Goal: Information Seeking & Learning: Learn about a topic

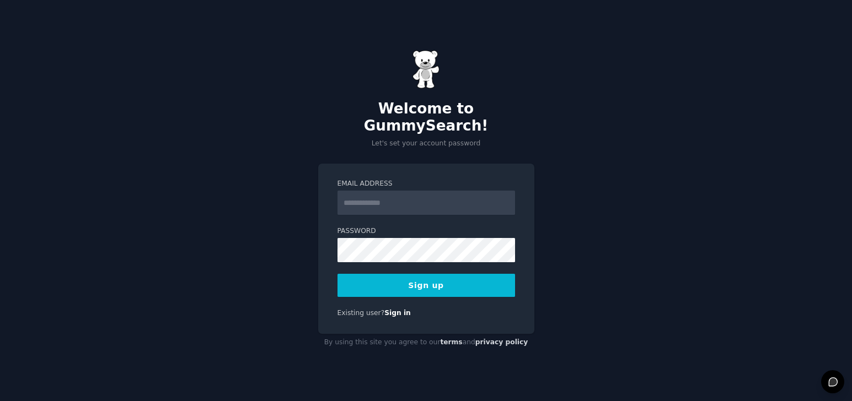
click at [386, 200] on input "Email Address" at bounding box center [425, 203] width 177 height 24
type input "**********"
click at [396, 274] on button "Sign up" at bounding box center [425, 285] width 177 height 23
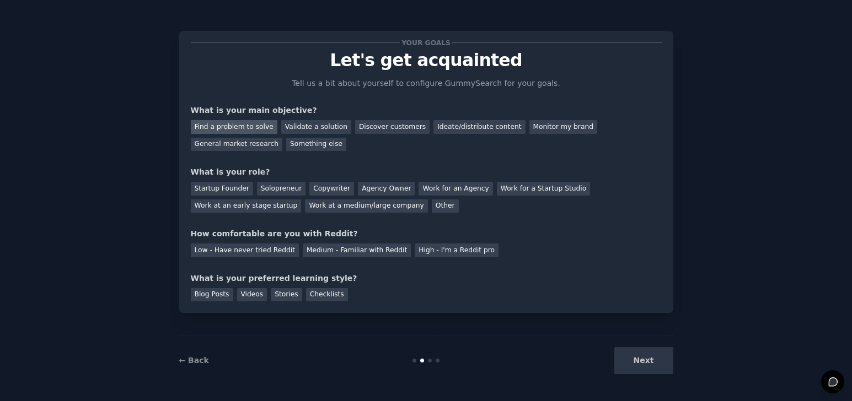
click at [257, 126] on div "Find a problem to solve" at bounding box center [234, 127] width 87 height 14
click at [288, 190] on div "Solopreneur" at bounding box center [281, 189] width 49 height 14
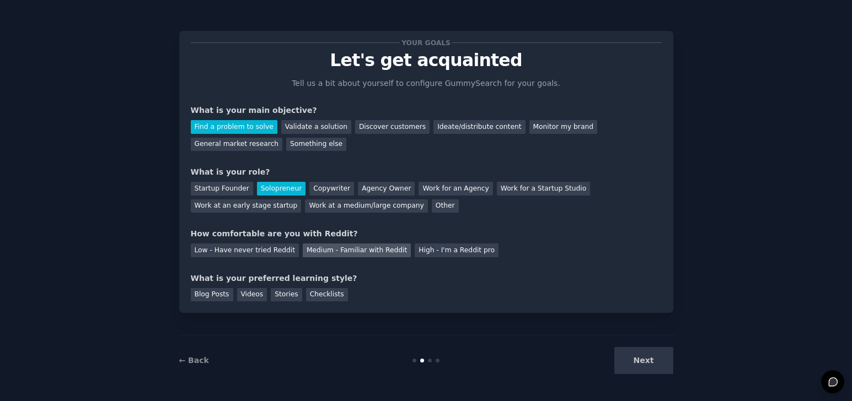
click at [327, 250] on div "Medium - Familiar with Reddit" at bounding box center [357, 251] width 108 height 14
click at [271, 299] on div "Stories" at bounding box center [286, 295] width 31 height 14
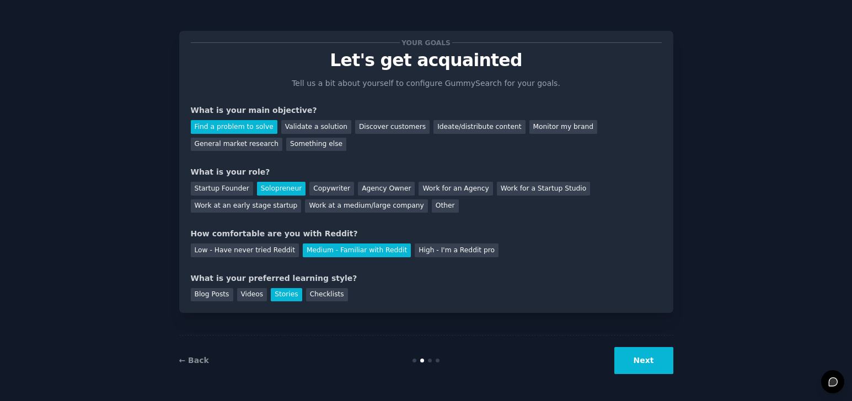
click at [646, 367] on button "Next" at bounding box center [643, 360] width 59 height 27
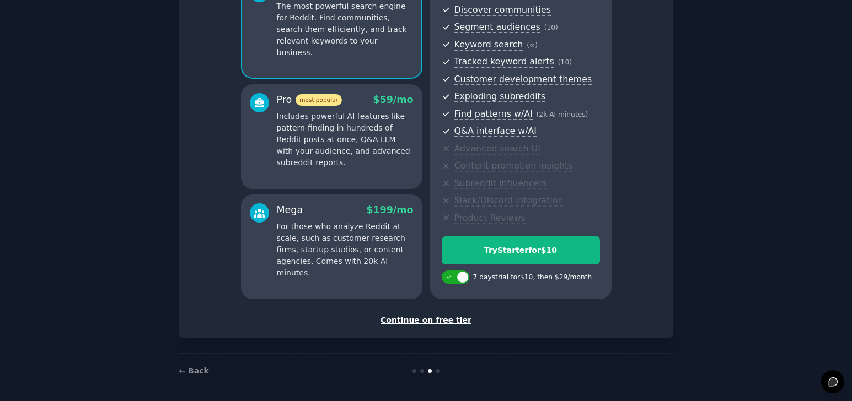
scroll to position [127, 0]
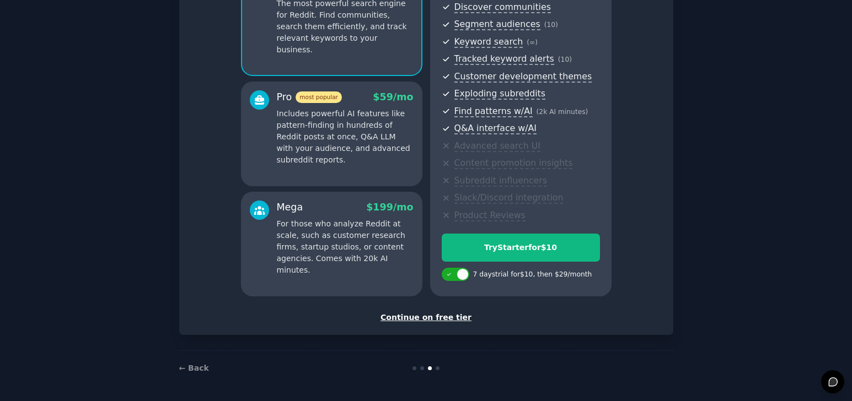
click at [448, 321] on div "Continue on free tier" at bounding box center [426, 318] width 471 height 12
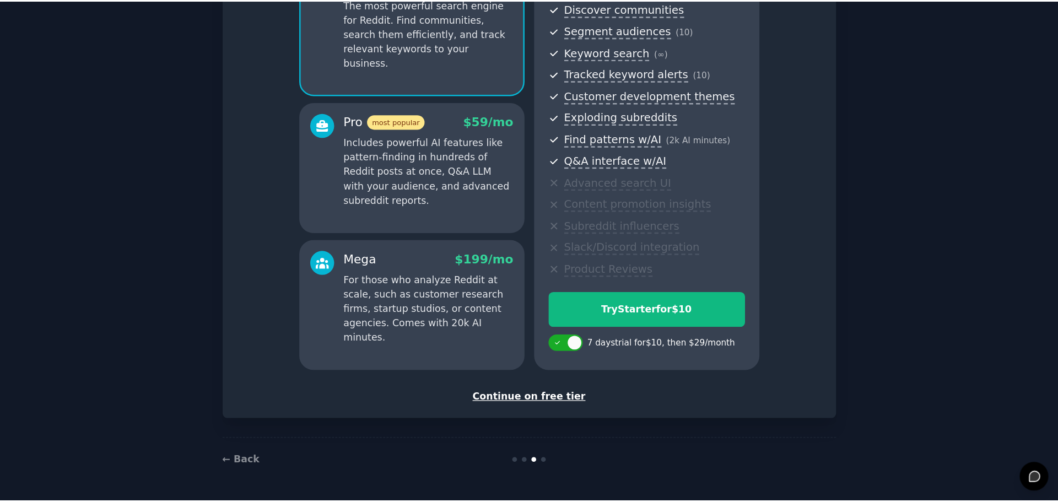
scroll to position [28, 0]
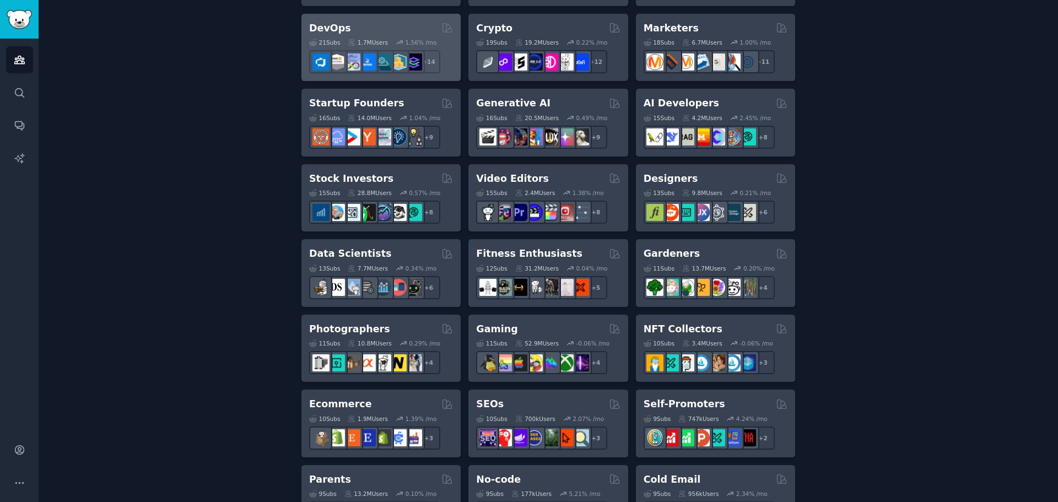
scroll to position [276, 0]
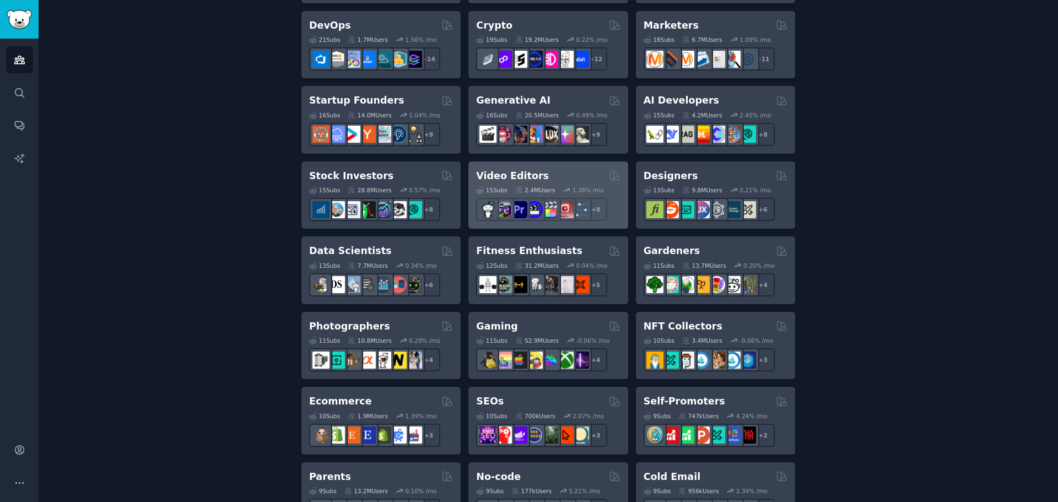
click at [589, 181] on div "Video Editors" at bounding box center [548, 176] width 144 height 14
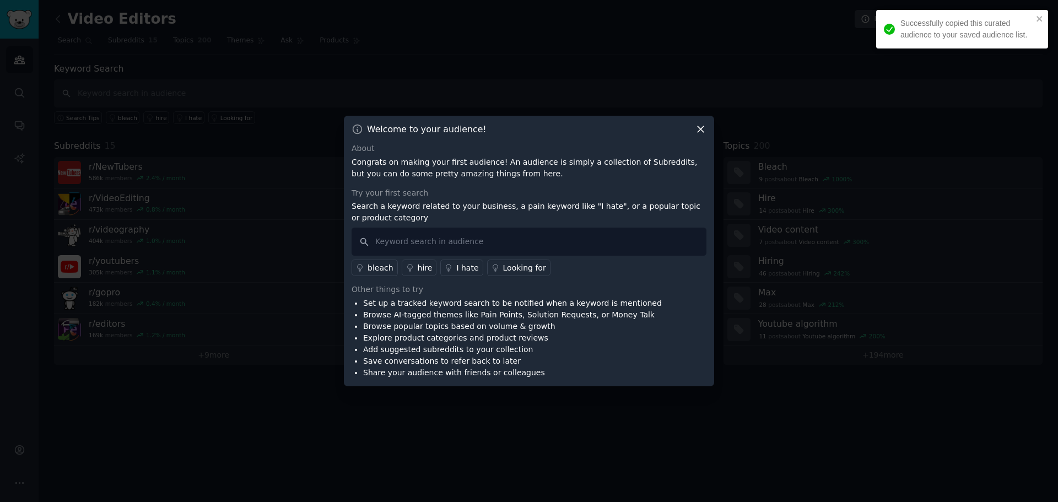
click at [701, 132] on icon at bounding box center [701, 129] width 12 height 12
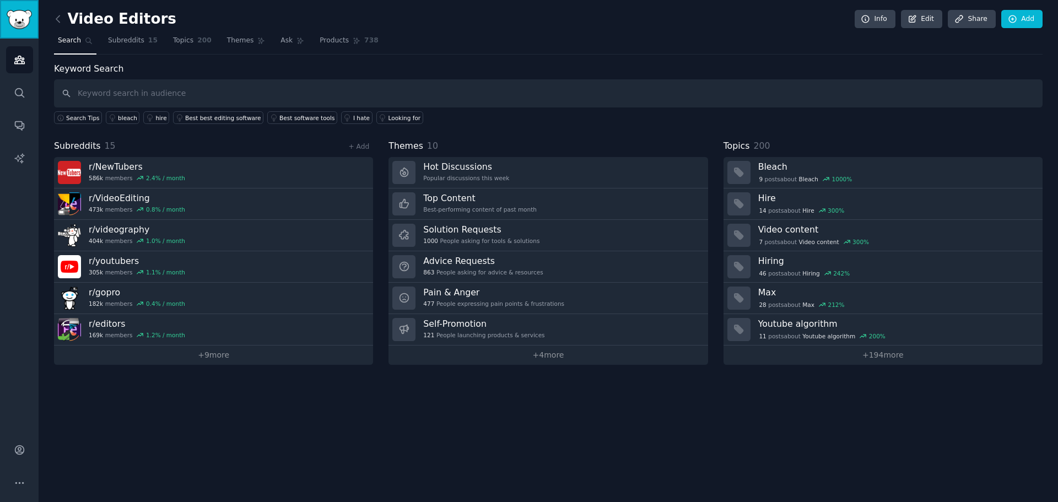
click at [23, 27] on img "Sidebar" at bounding box center [19, 19] width 25 height 19
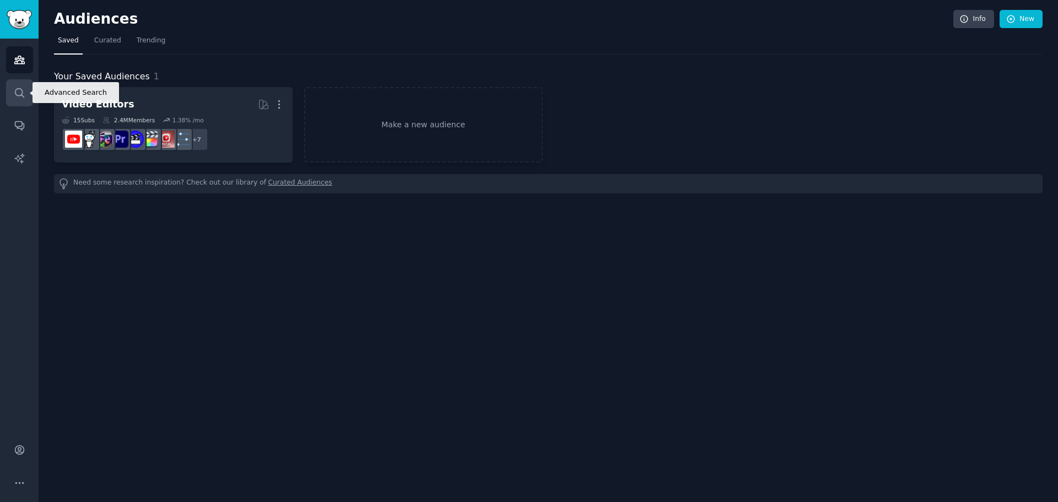
click at [20, 93] on icon "Sidebar" at bounding box center [20, 93] width 12 height 12
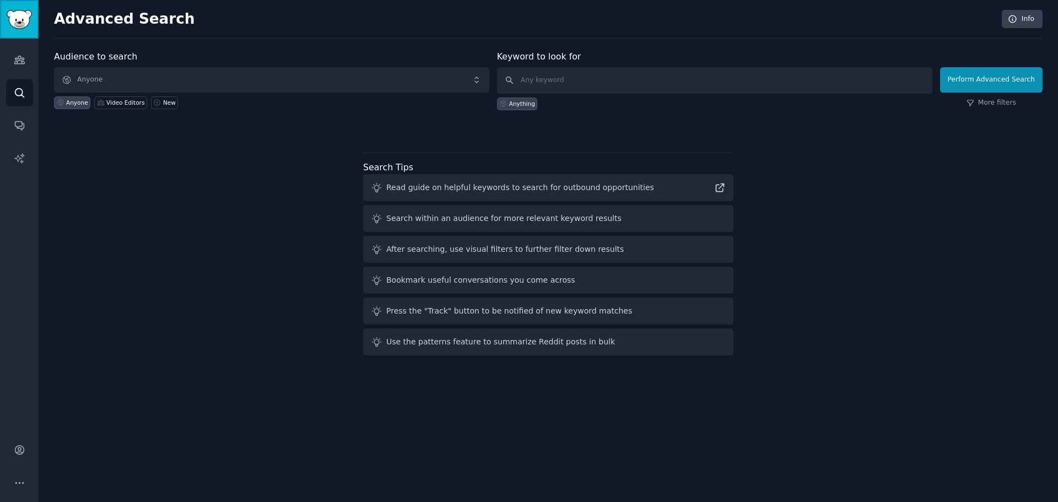
click at [15, 22] on img "Sidebar" at bounding box center [19, 19] width 25 height 19
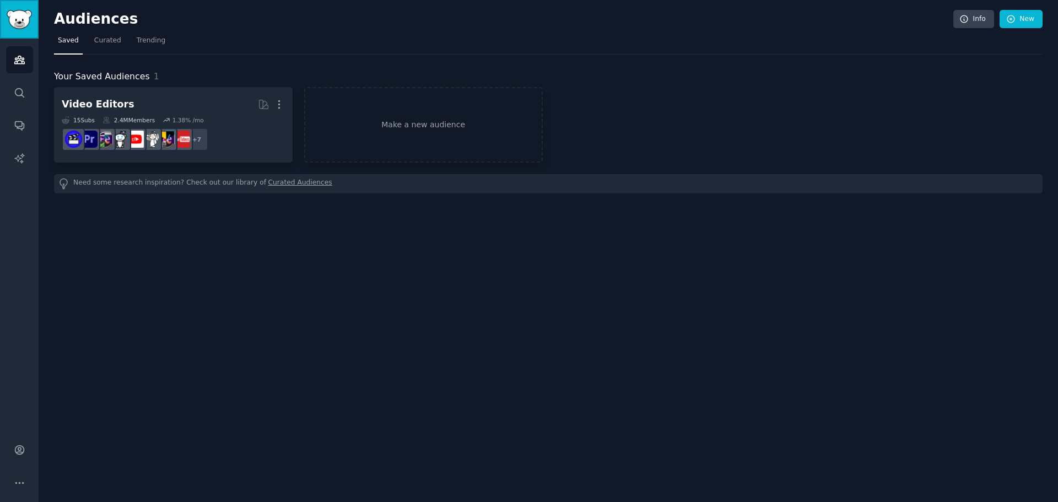
click at [17, 29] on link "Sidebar" at bounding box center [19, 19] width 39 height 39
click at [150, 31] on div "Audiences Info New" at bounding box center [548, 21] width 989 height 23
click at [147, 36] on span "Trending" at bounding box center [151, 41] width 29 height 10
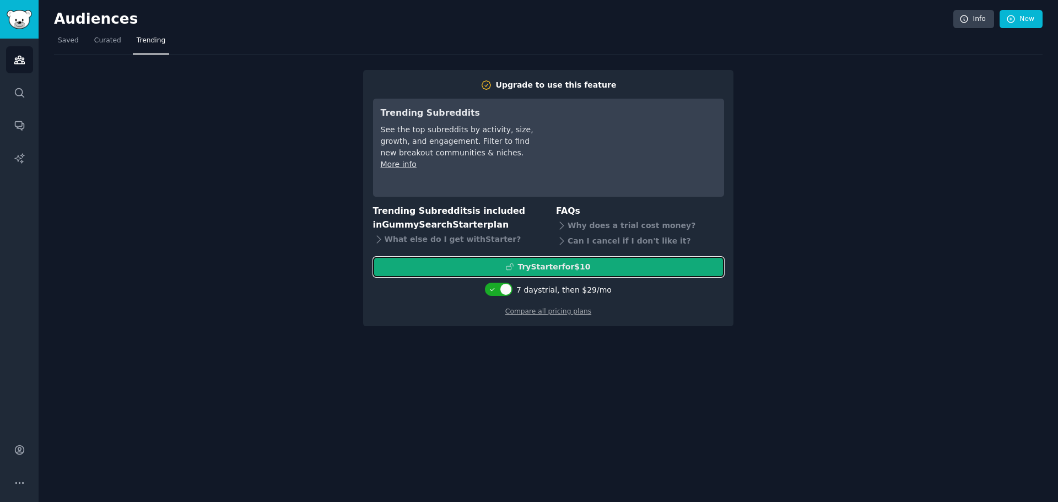
click at [511, 266] on icon at bounding box center [510, 266] width 7 height 6
